Goal: Check status: Check status

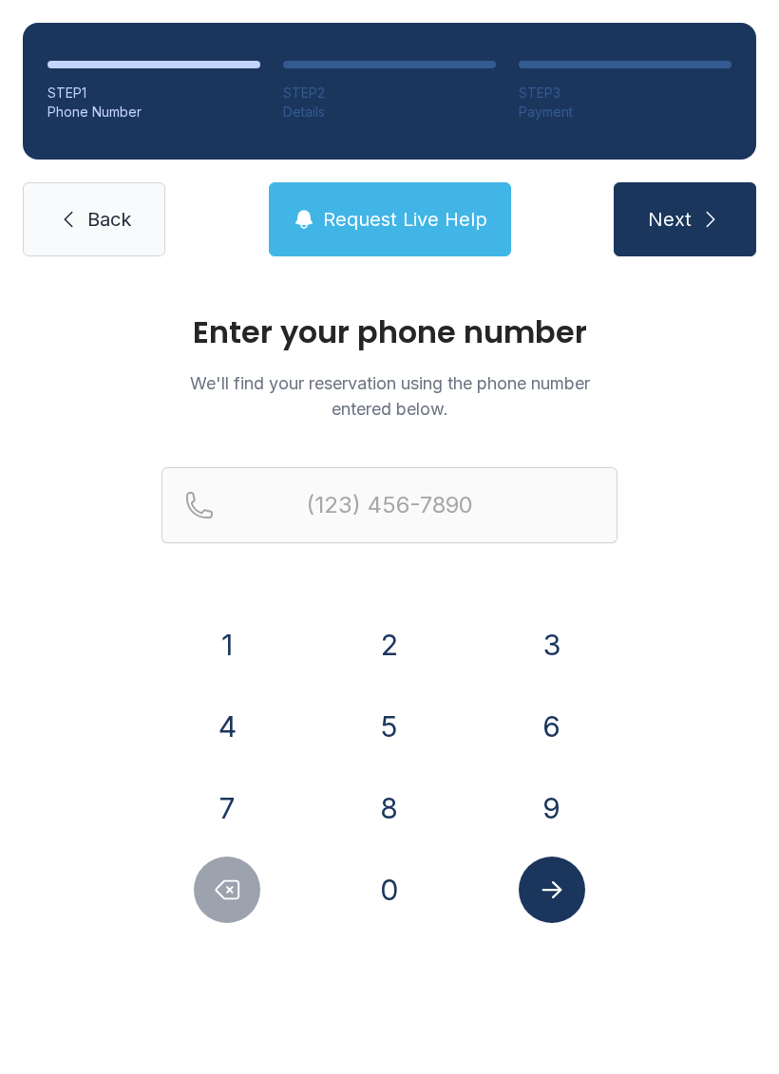
click at [246, 789] on button "7" at bounding box center [227, 808] width 66 height 66
click at [386, 893] on button "0" at bounding box center [389, 890] width 66 height 66
click at [574, 732] on button "6" at bounding box center [552, 726] width 66 height 66
click at [570, 631] on button "3" at bounding box center [552, 645] width 66 height 66
click at [404, 901] on button "0" at bounding box center [389, 890] width 66 height 66
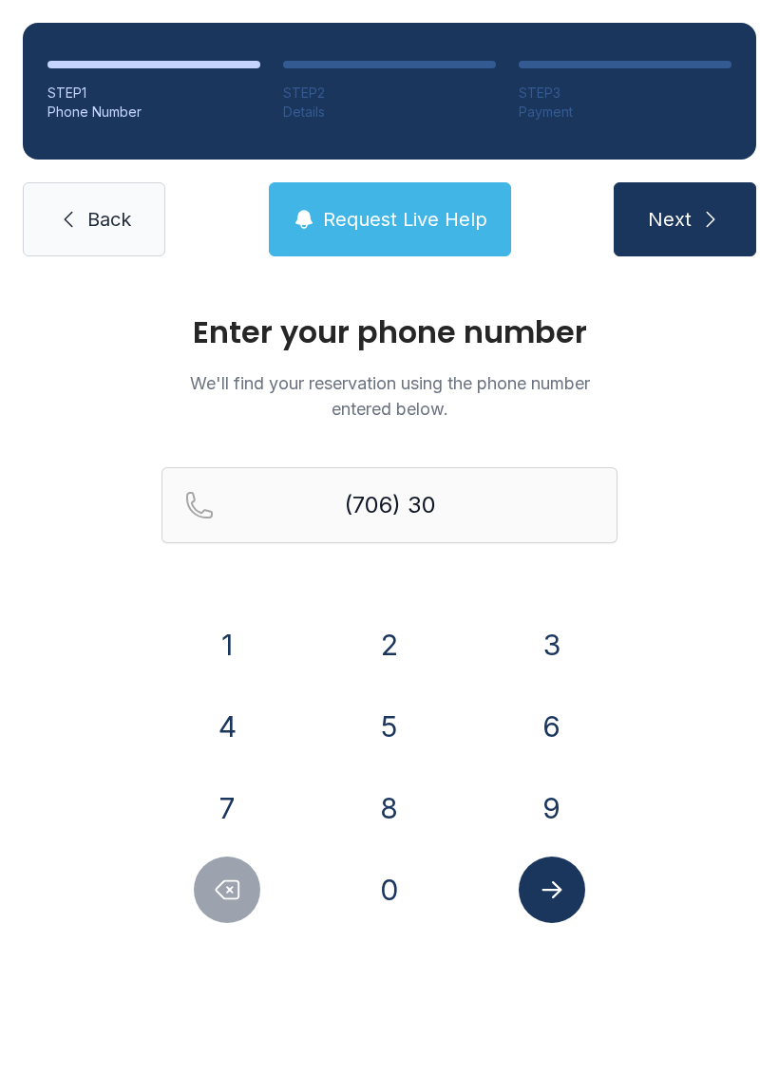
click at [399, 804] on button "8" at bounding box center [389, 808] width 66 height 66
click at [386, 724] on button "5" at bounding box center [389, 726] width 66 height 66
click at [408, 900] on button "0" at bounding box center [389, 890] width 66 height 66
click at [243, 808] on button "7" at bounding box center [227, 808] width 66 height 66
click at [217, 725] on button "4" at bounding box center [227, 726] width 66 height 66
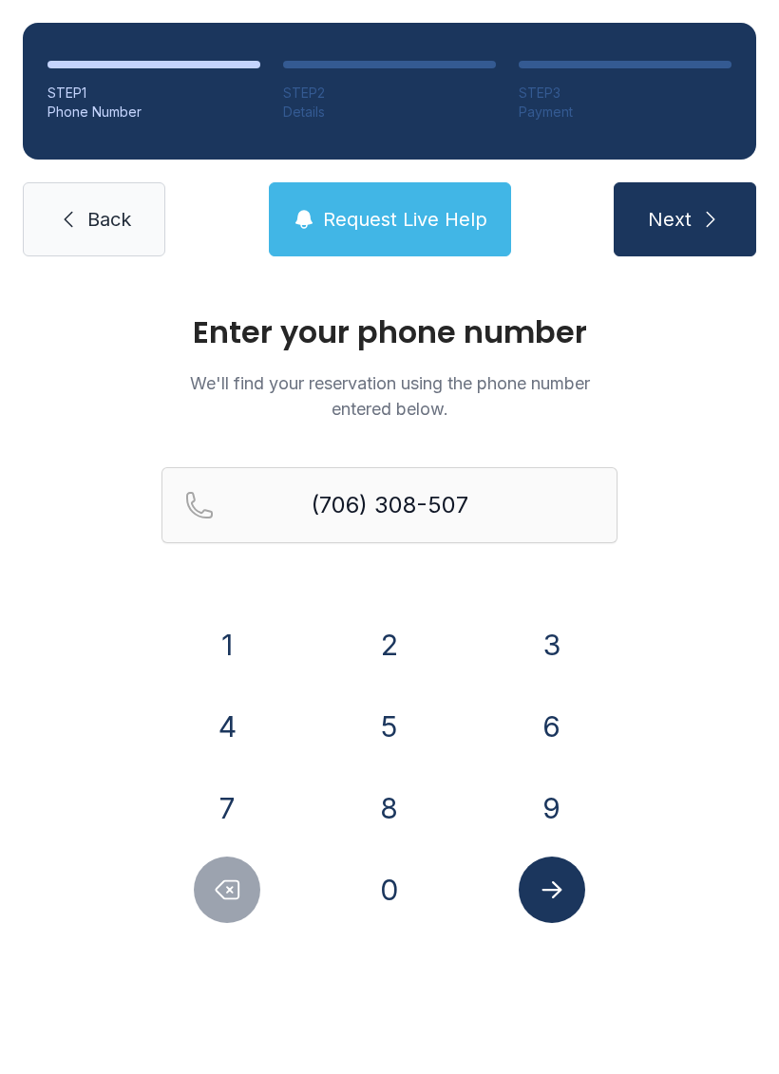
type input "[PHONE_NUMBER]"
click at [564, 894] on icon "Submit lookup form" at bounding box center [552, 890] width 28 height 28
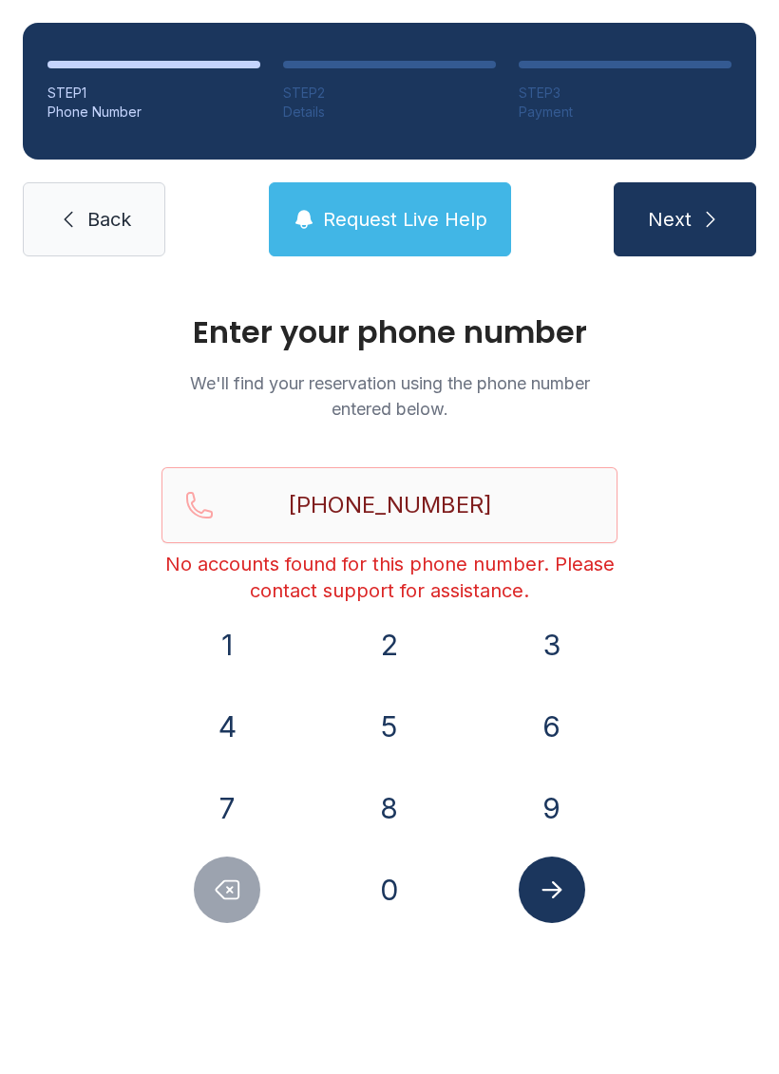
click at [96, 207] on span "Back" at bounding box center [109, 219] width 44 height 27
